Goal: Information Seeking & Learning: Understand process/instructions

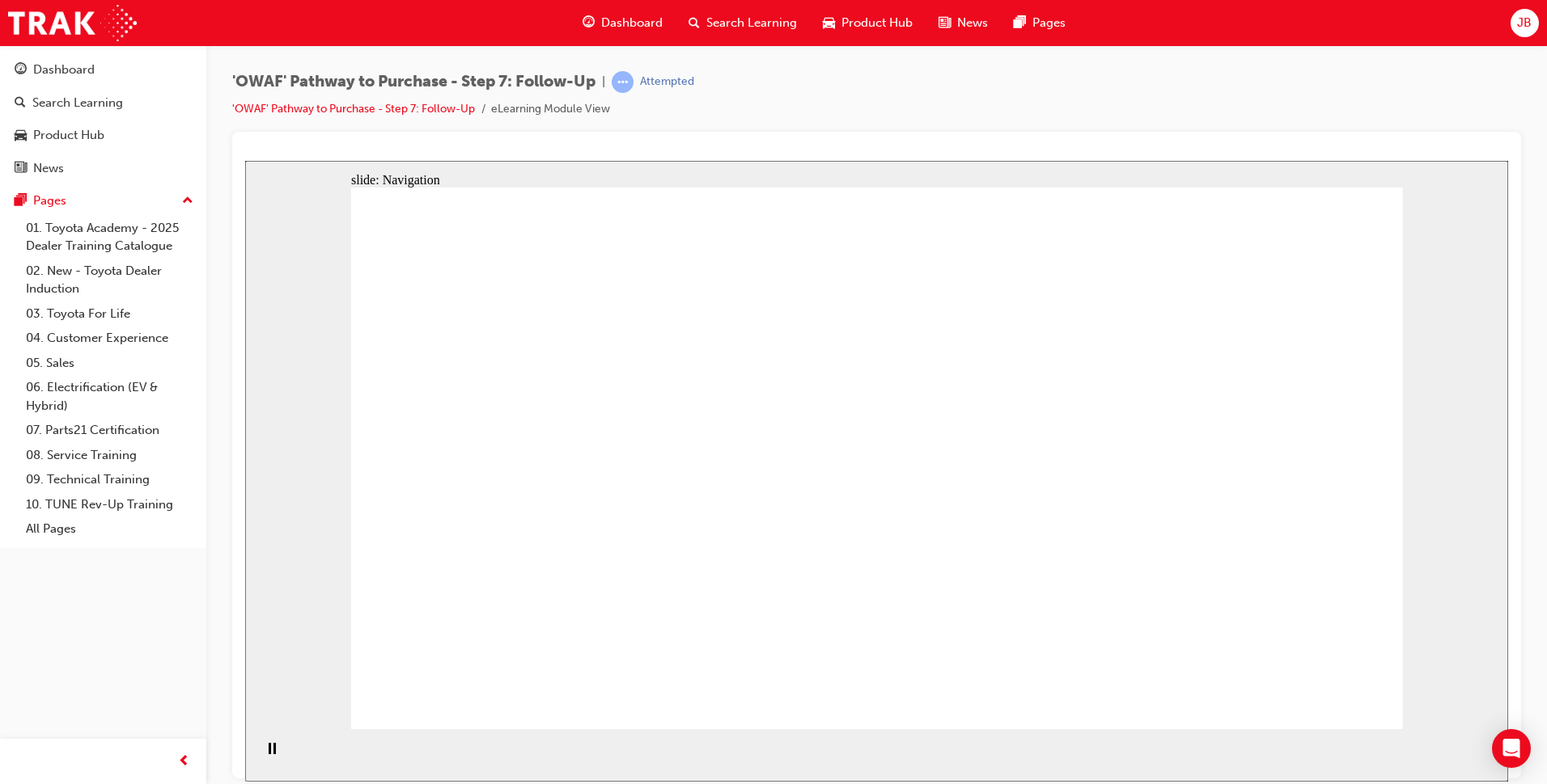
drag, startPoint x: 1054, startPoint y: 269, endPoint x: 1157, endPoint y: 330, distance: 119.7
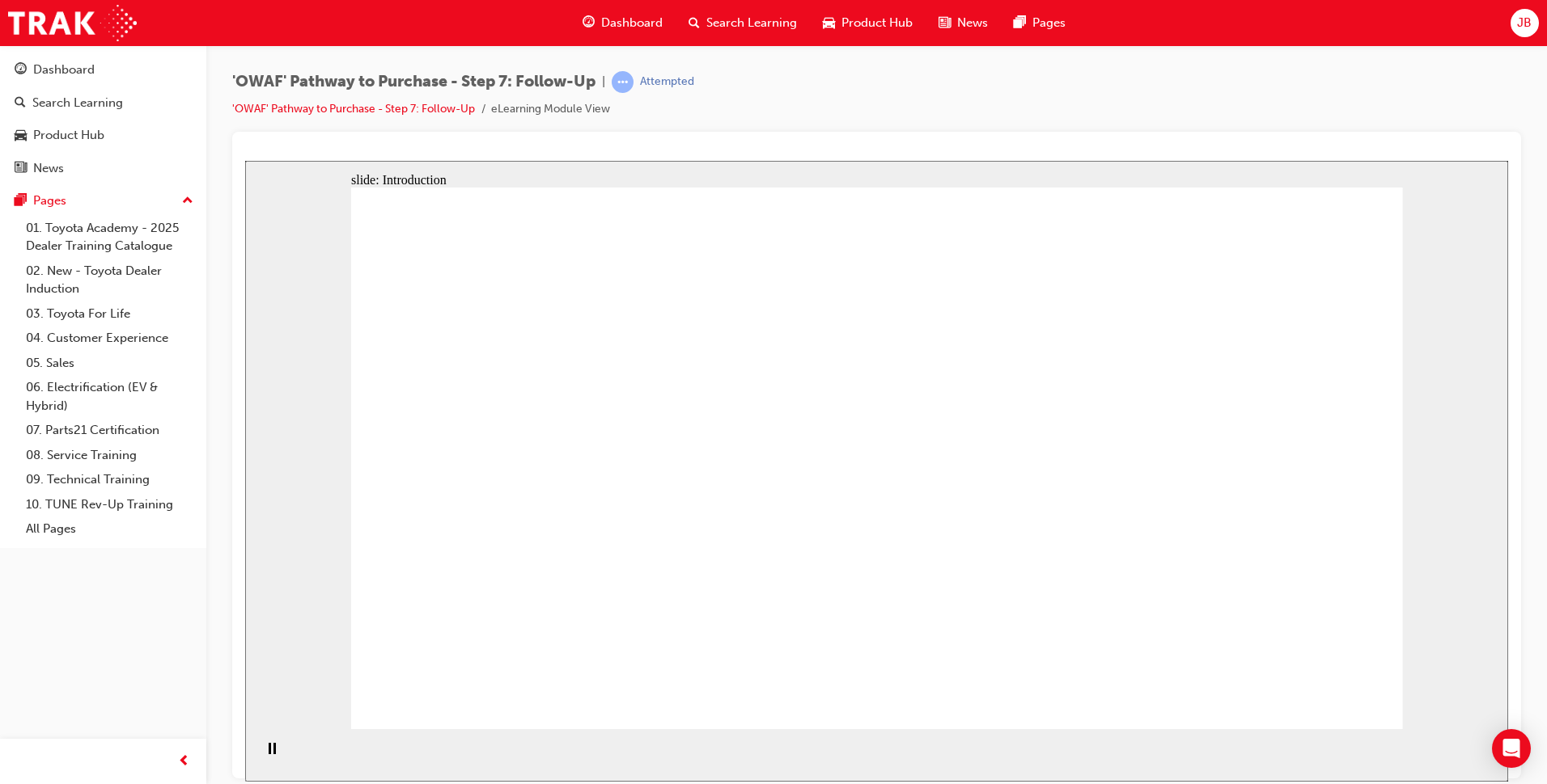
drag, startPoint x: 1171, startPoint y: 339, endPoint x: 1183, endPoint y: 472, distance: 133.5
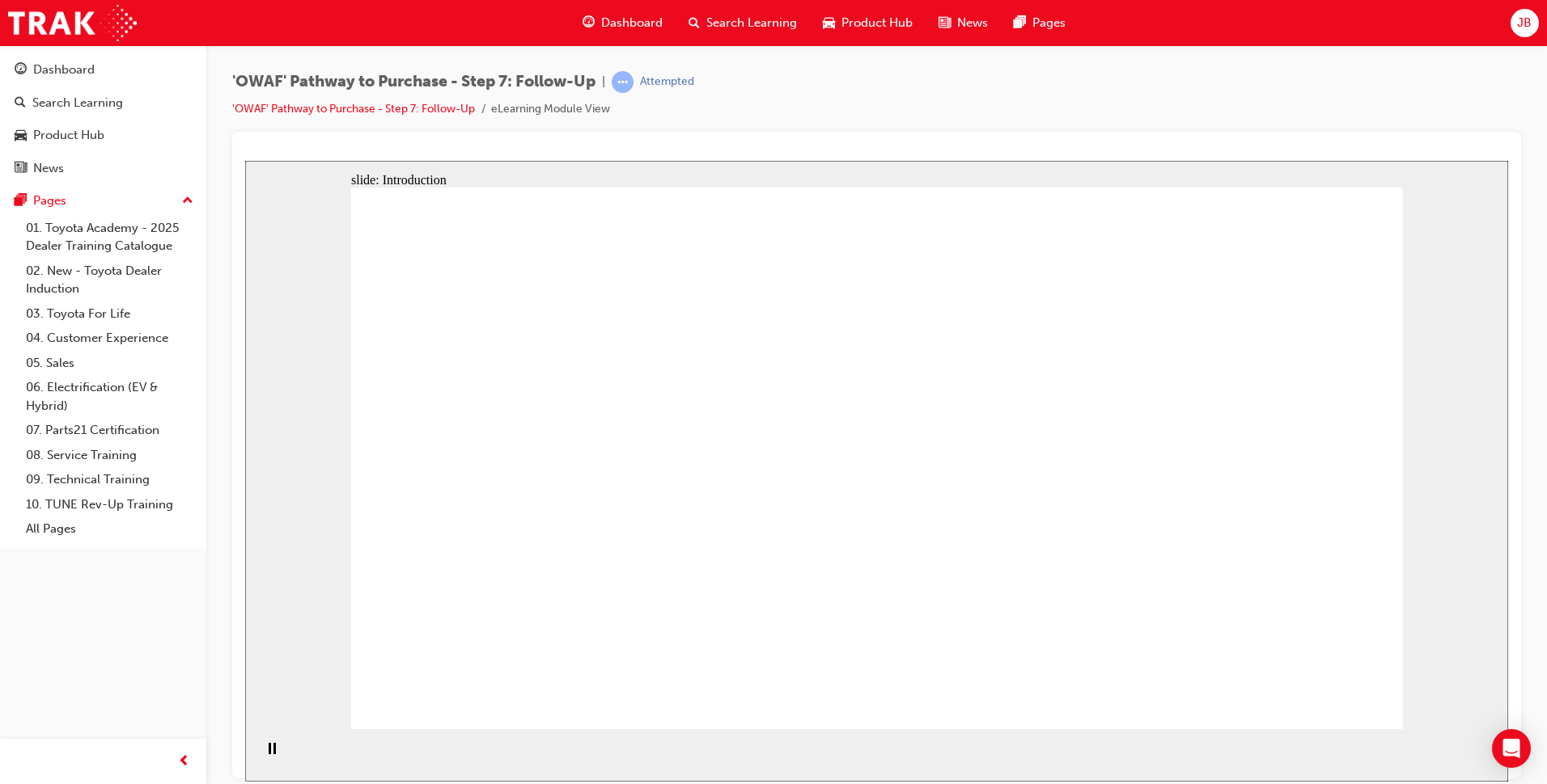
drag, startPoint x: 805, startPoint y: 455, endPoint x: 936, endPoint y: 460, distance: 131.1
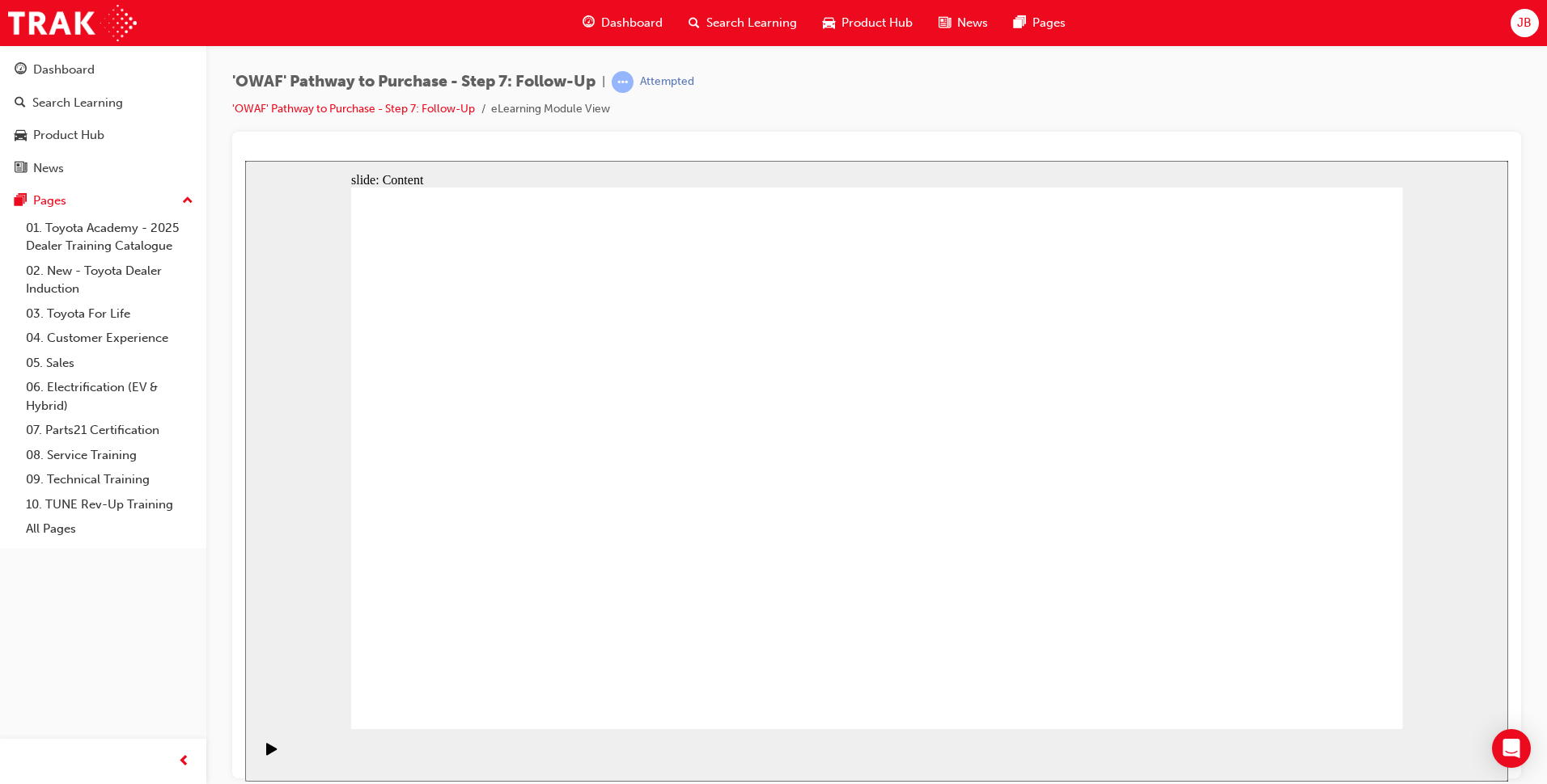
drag, startPoint x: 804, startPoint y: 452, endPoint x: 929, endPoint y: 444, distance: 125.3
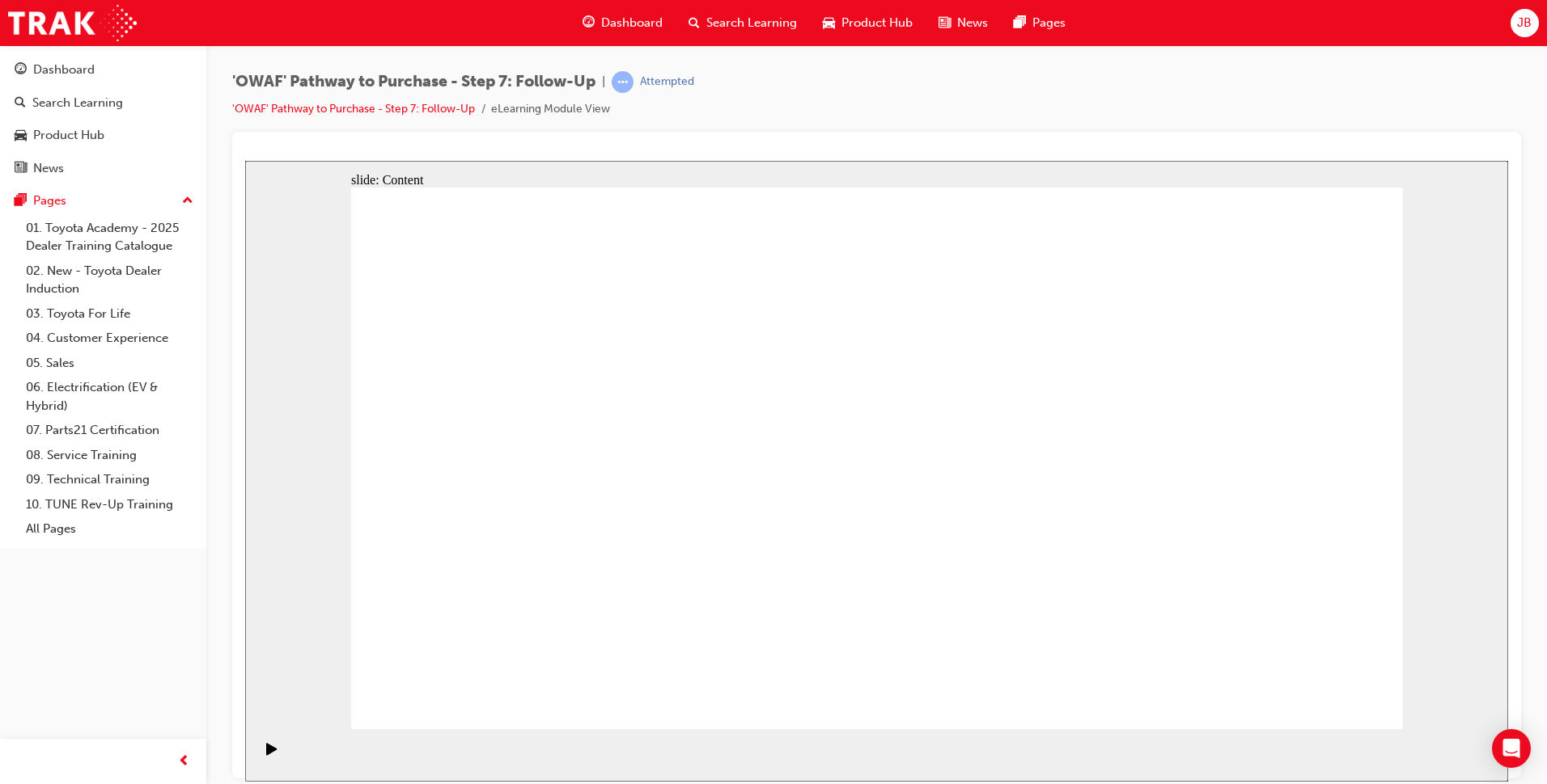
drag, startPoint x: 1312, startPoint y: 437, endPoint x: 1210, endPoint y: 429, distance: 102.3
drag, startPoint x: 911, startPoint y: 424, endPoint x: 854, endPoint y: 428, distance: 57.1
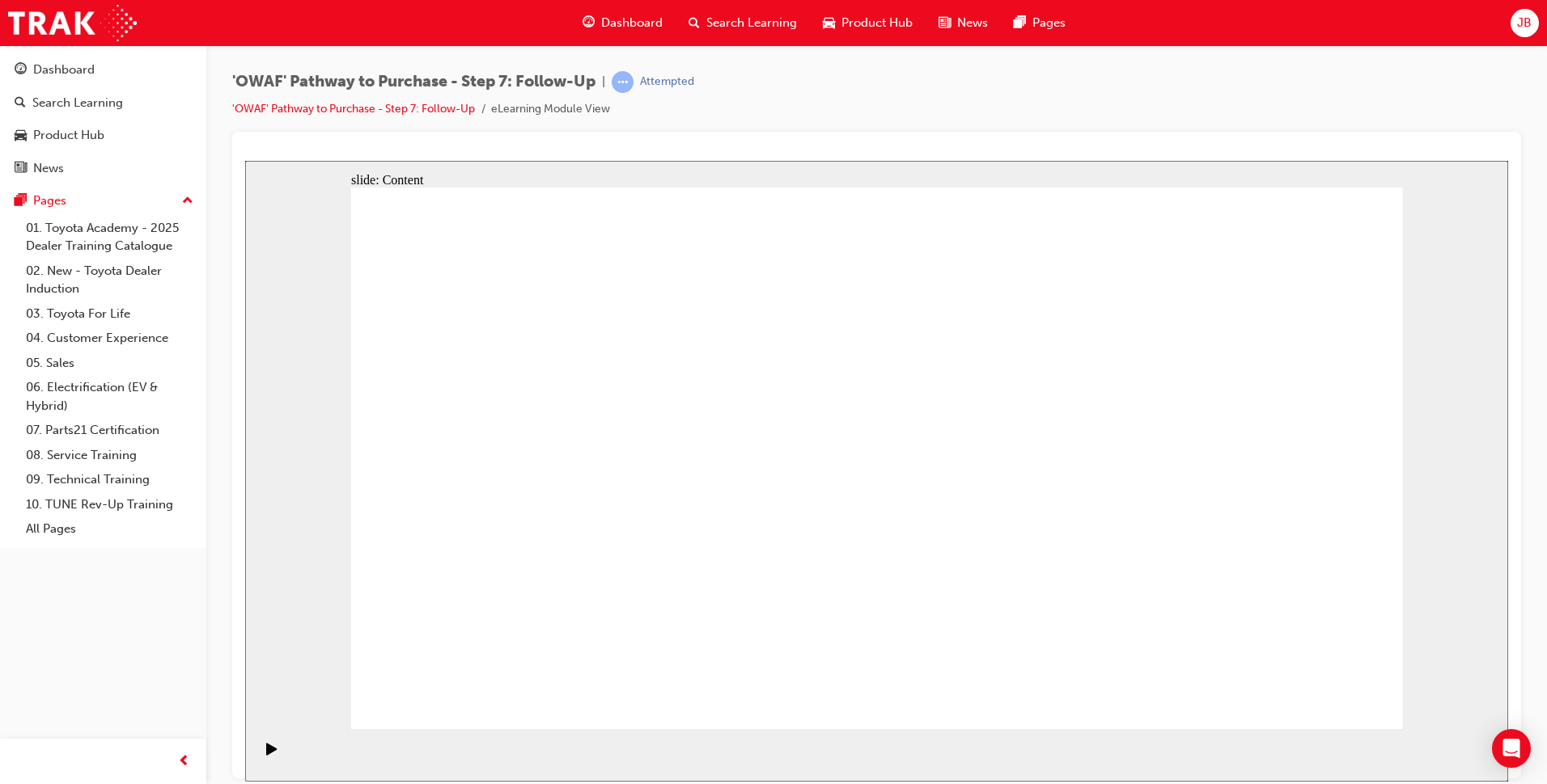
drag, startPoint x: 926, startPoint y: 429, endPoint x: 1054, endPoint y: 429, distance: 128.0
drag, startPoint x: 1104, startPoint y: 427, endPoint x: 1304, endPoint y: 430, distance: 200.0
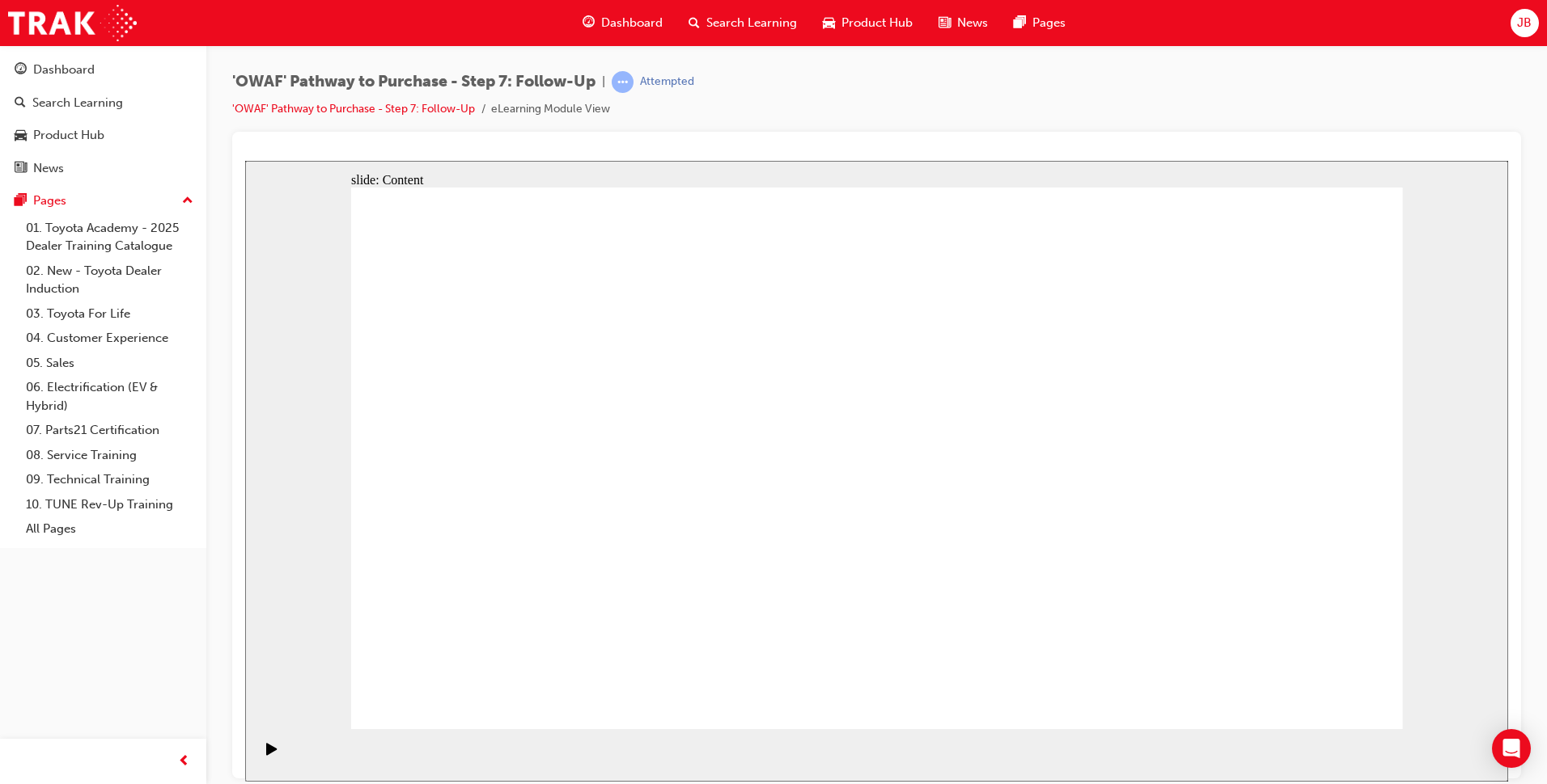
drag, startPoint x: 1149, startPoint y: 438, endPoint x: 1117, endPoint y: 446, distance: 33.0
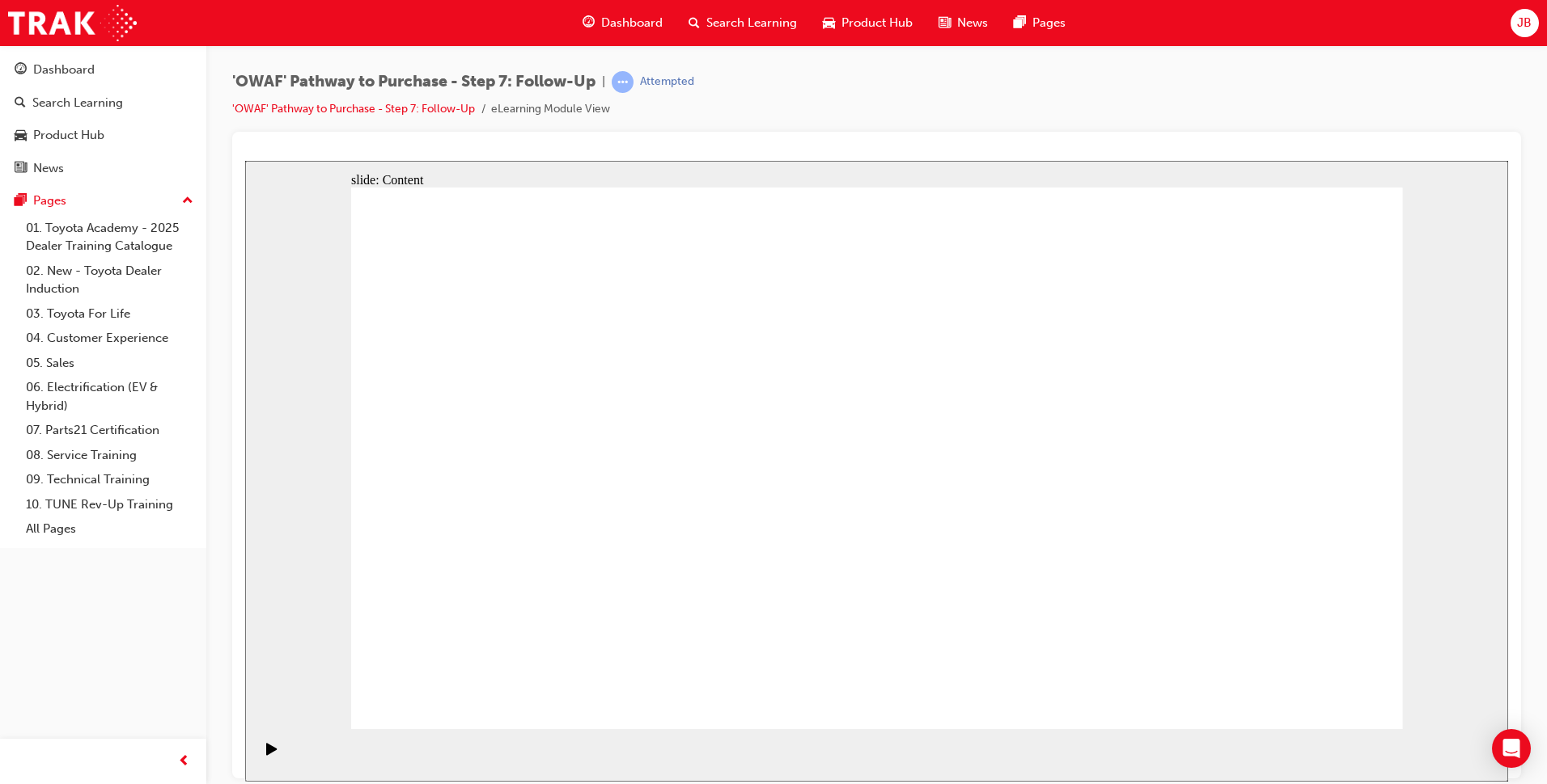
drag, startPoint x: 802, startPoint y: 427, endPoint x: 838, endPoint y: 427, distance: 36.0
drag, startPoint x: 928, startPoint y: 427, endPoint x: 1054, endPoint y: 410, distance: 127.1
drag, startPoint x: 1077, startPoint y: 408, endPoint x: 1112, endPoint y: 408, distance: 35.0
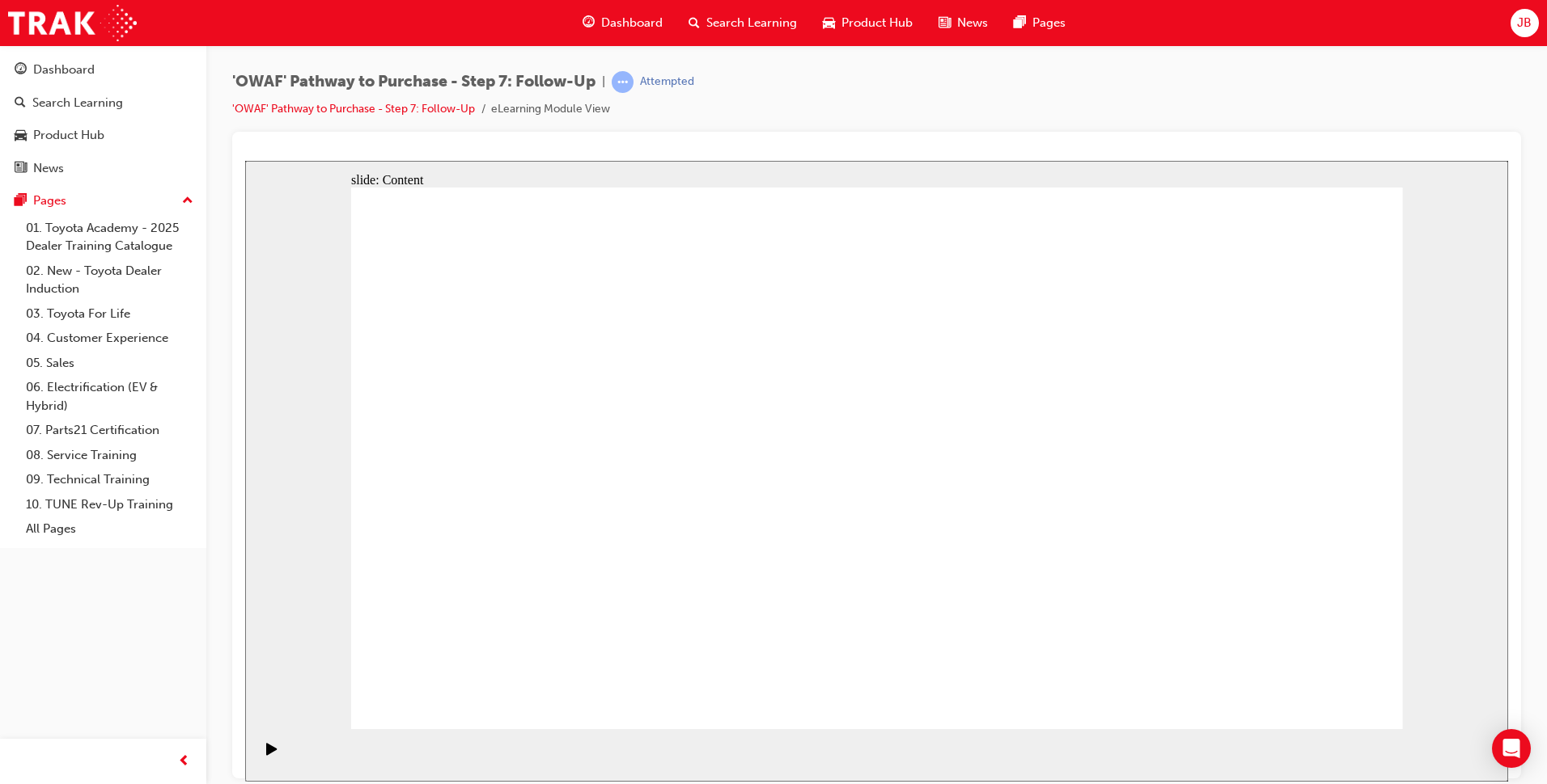
drag, startPoint x: 1309, startPoint y: 410, endPoint x: 1262, endPoint y: 415, distance: 47.3
drag, startPoint x: 883, startPoint y: 428, endPoint x: 811, endPoint y: 422, distance: 72.2
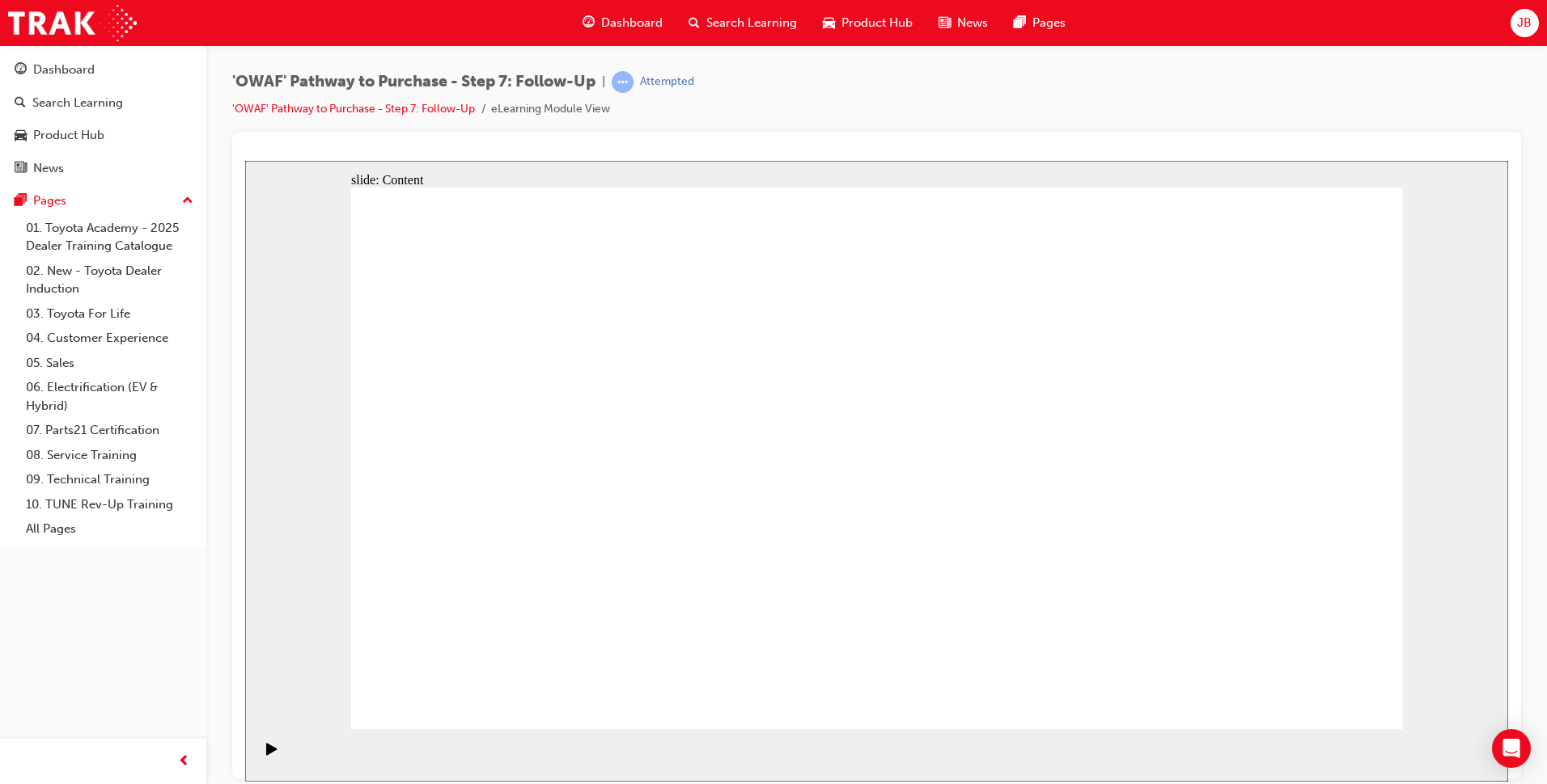
drag, startPoint x: 964, startPoint y: 437, endPoint x: 811, endPoint y: 416, distance: 154.4
drag, startPoint x: 960, startPoint y: 410, endPoint x: 1041, endPoint y: 410, distance: 81.0
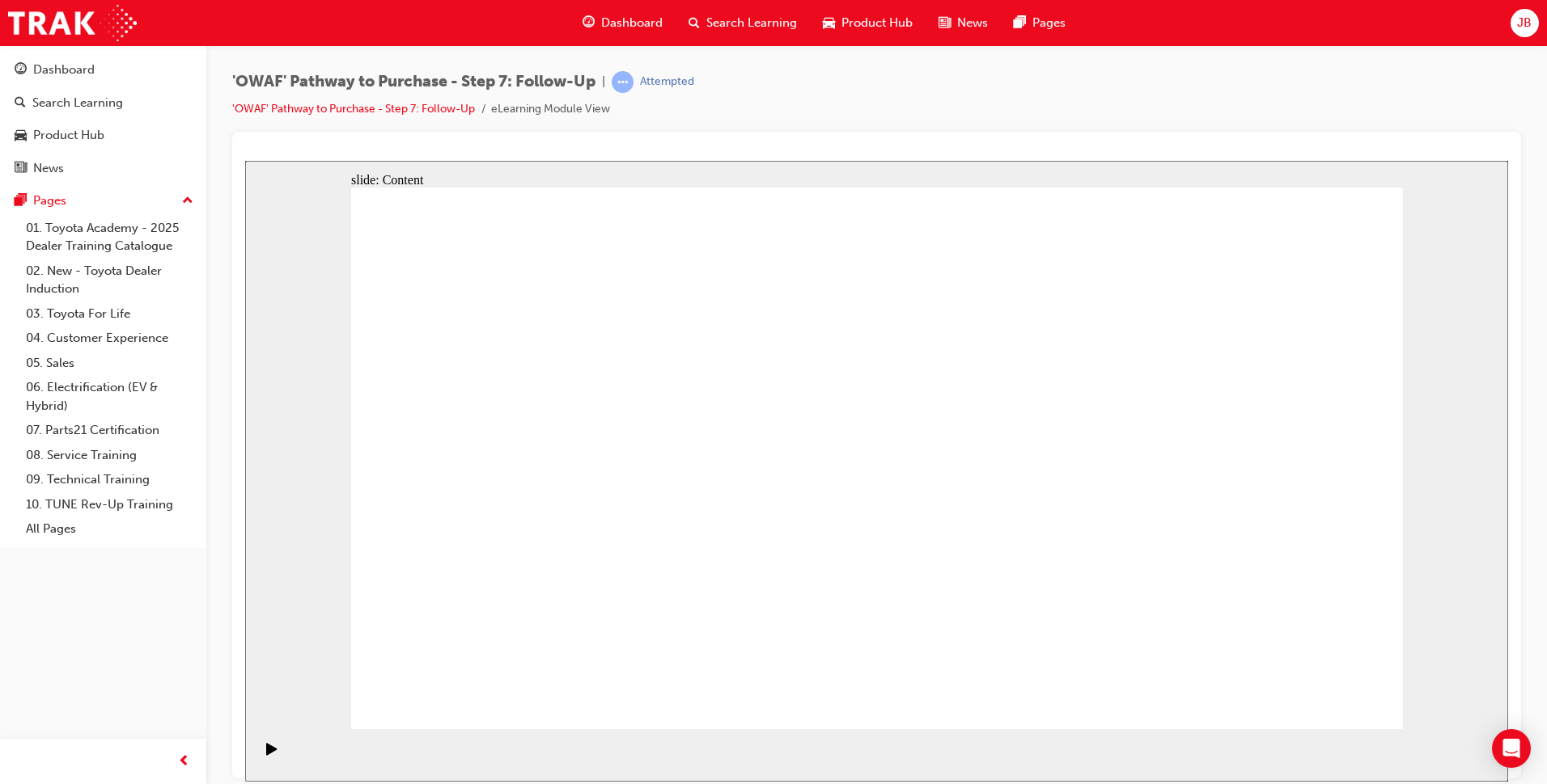
drag, startPoint x: 1166, startPoint y: 422, endPoint x: 1125, endPoint y: 422, distance: 41.0
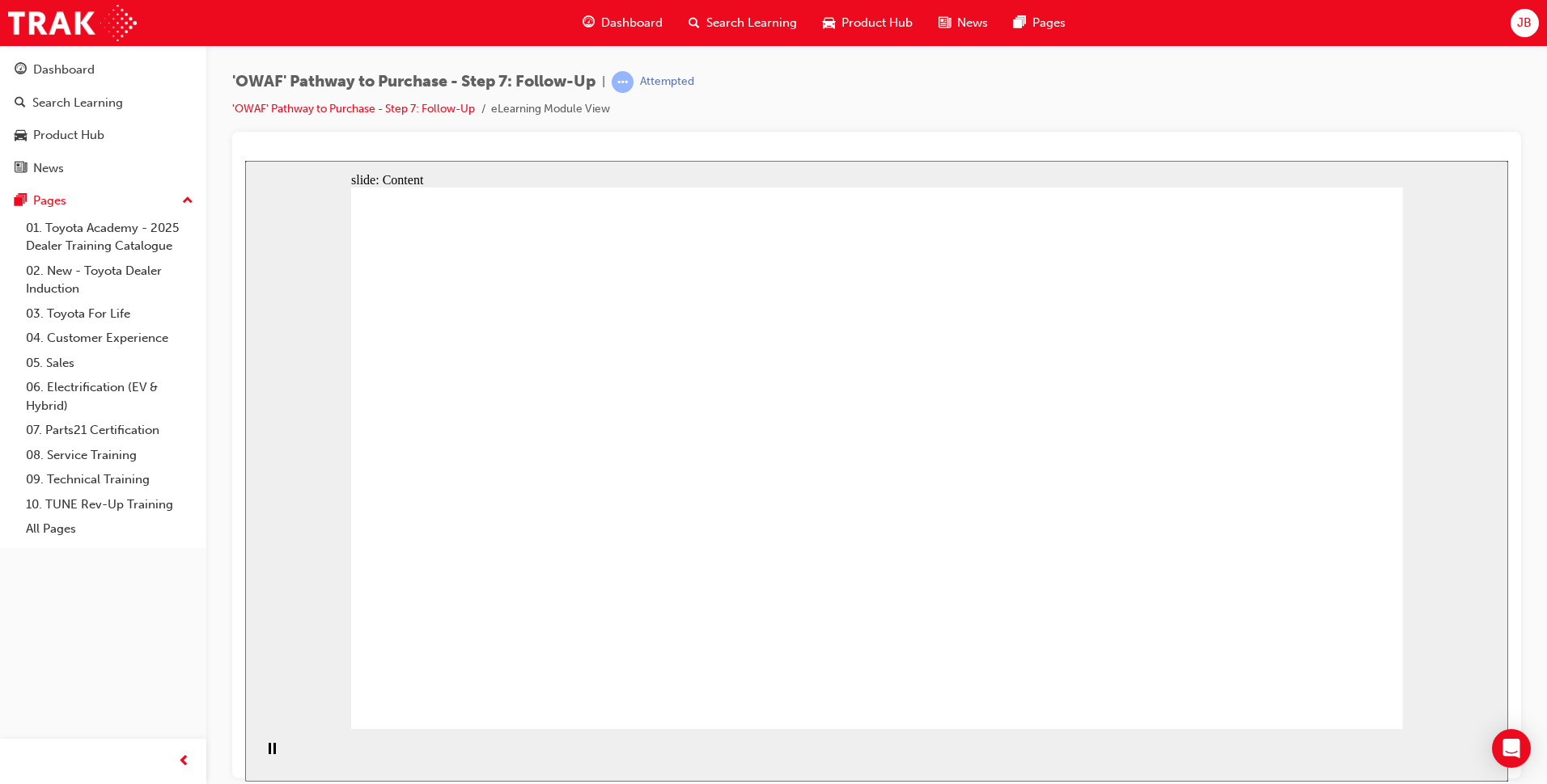
drag, startPoint x: 995, startPoint y: 442, endPoint x: 1264, endPoint y: 431, distance: 269.2
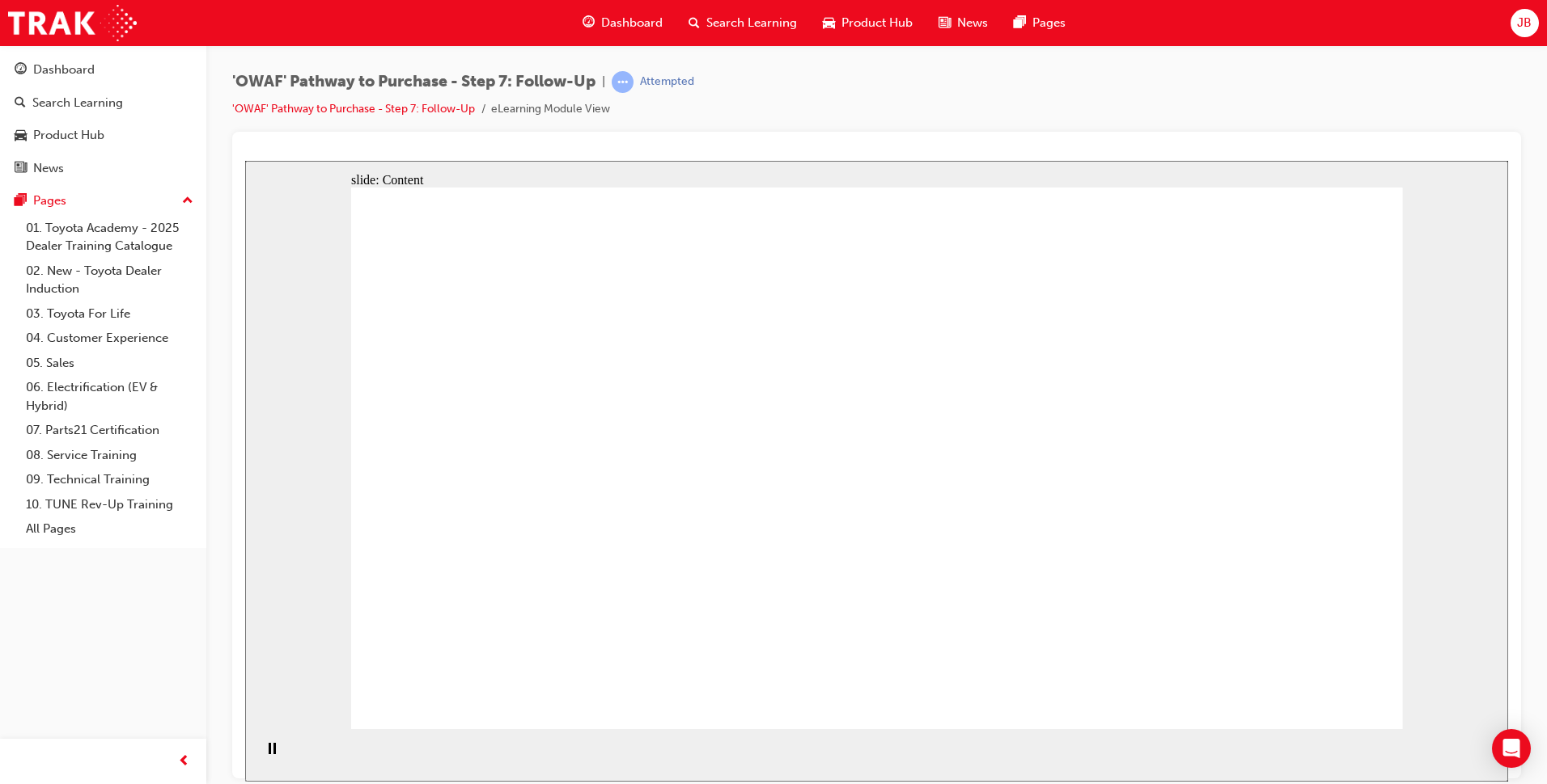
drag, startPoint x: 1262, startPoint y: 421, endPoint x: 1018, endPoint y: 456, distance: 246.5
drag, startPoint x: 1018, startPoint y: 456, endPoint x: 863, endPoint y: 425, distance: 158.1
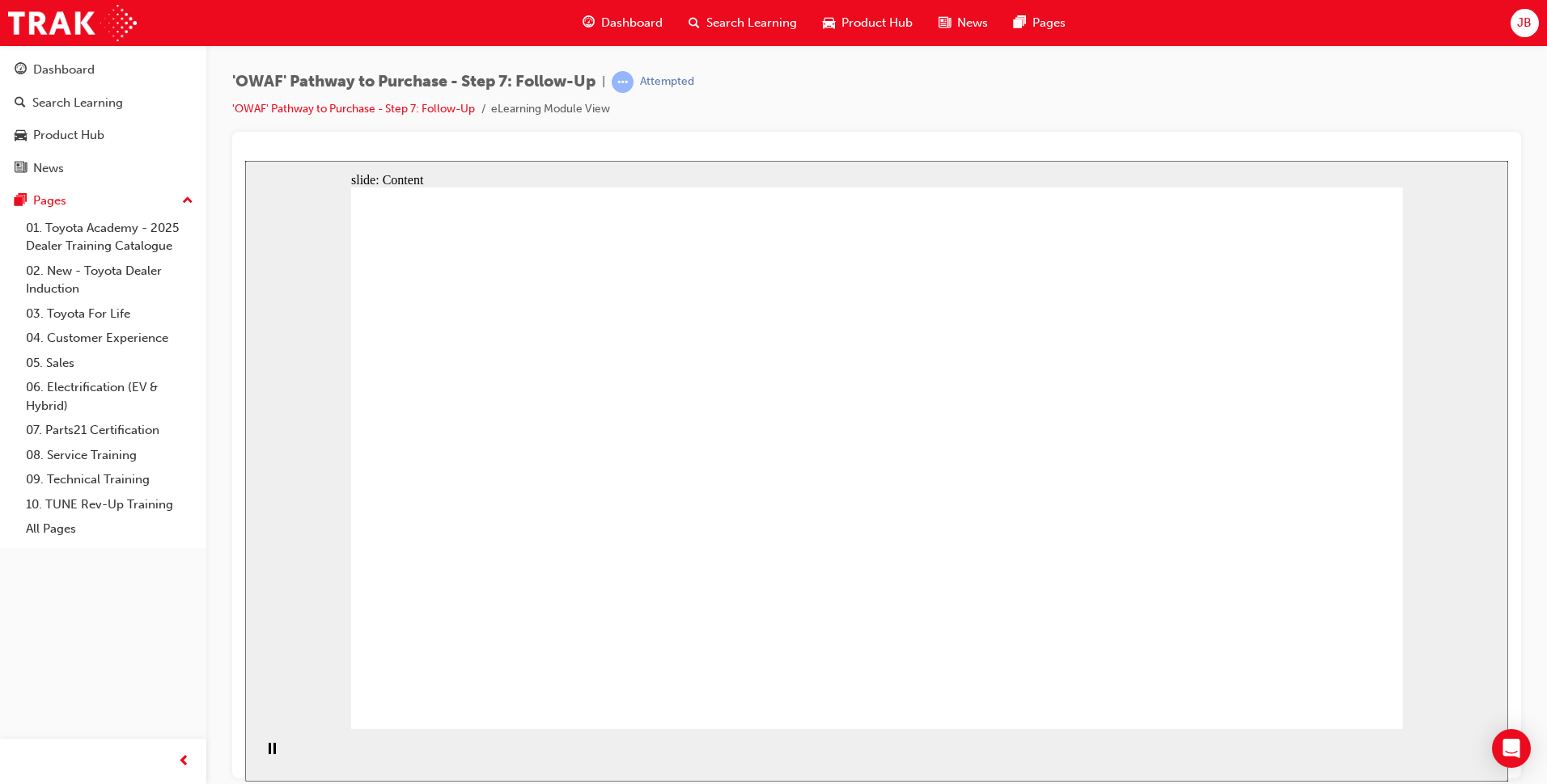
drag, startPoint x: 842, startPoint y: 440, endPoint x: 920, endPoint y: 434, distance: 78.2
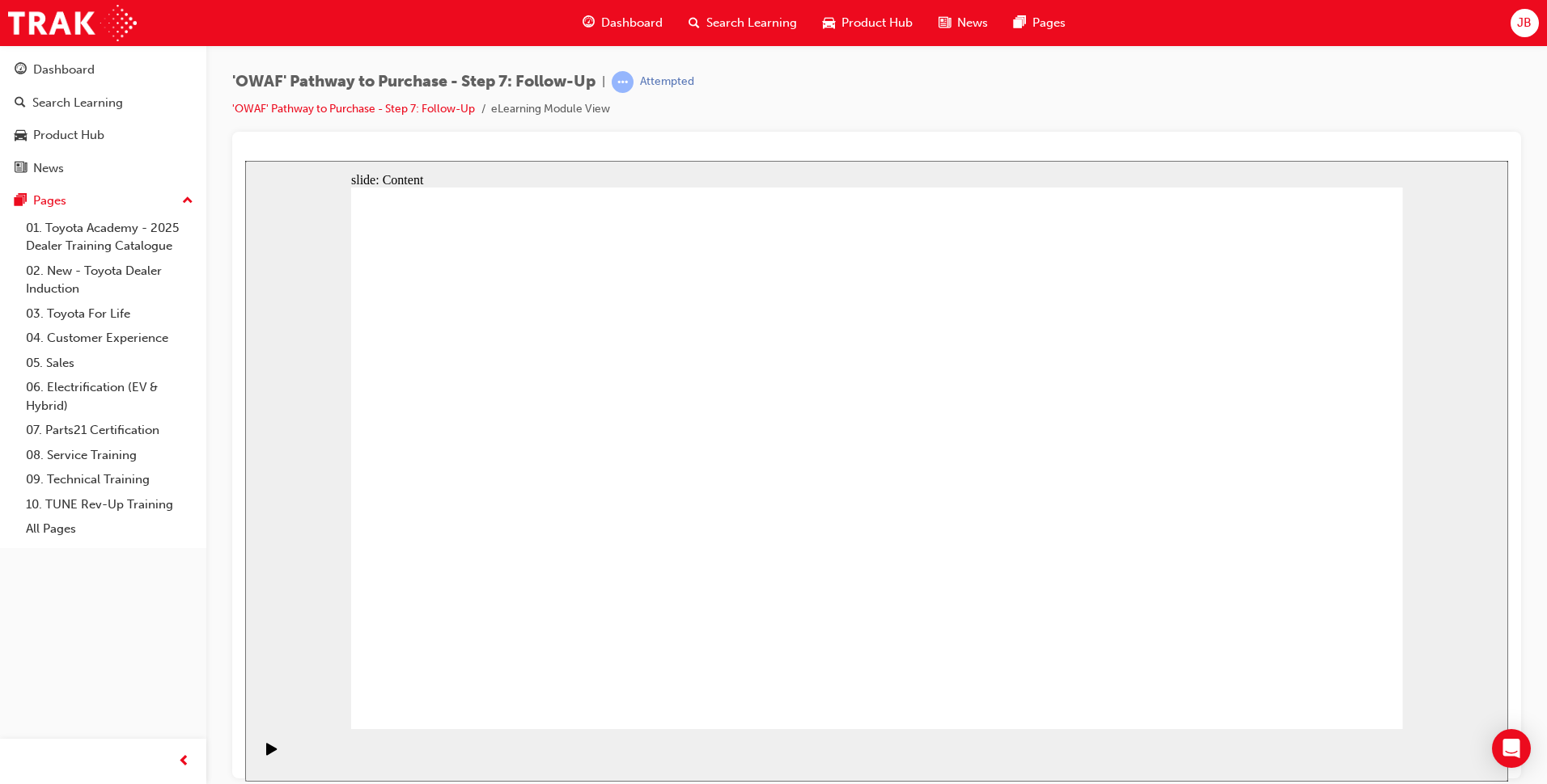
drag, startPoint x: 764, startPoint y: 298, endPoint x: 914, endPoint y: 318, distance: 151.3
